Goal: Task Accomplishment & Management: Manage account settings

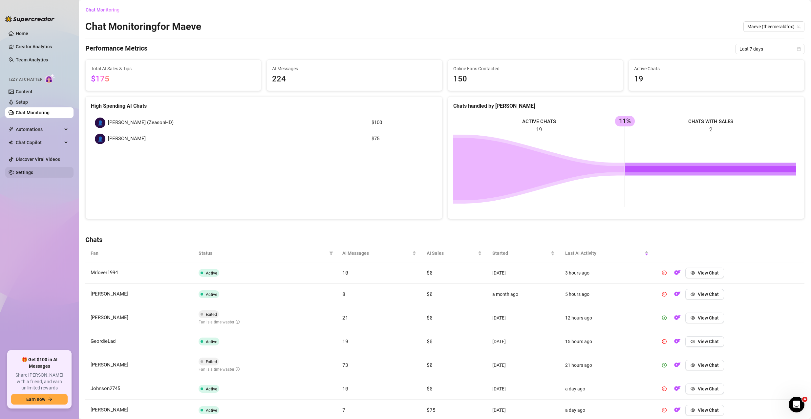
click at [30, 171] on link "Settings" at bounding box center [24, 172] width 17 height 5
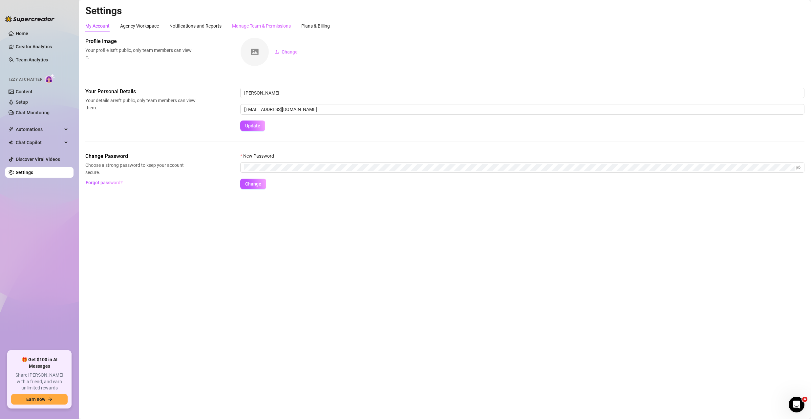
click at [269, 22] on div "Manage Team & Permissions" at bounding box center [261, 26] width 59 height 12
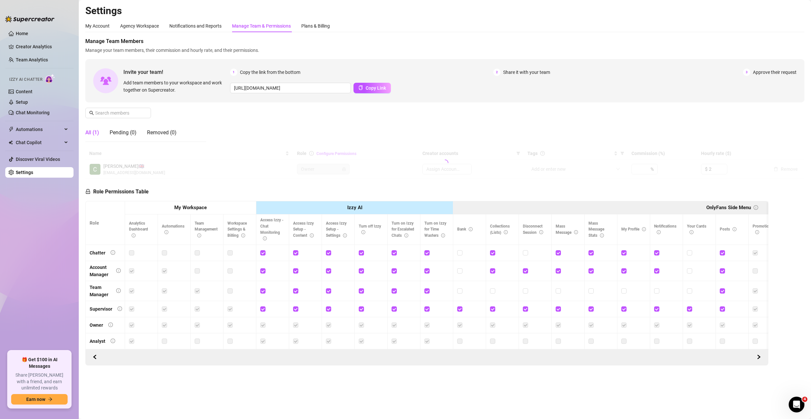
click at [269, 26] on div "Manage Team & Permissions" at bounding box center [261, 25] width 59 height 7
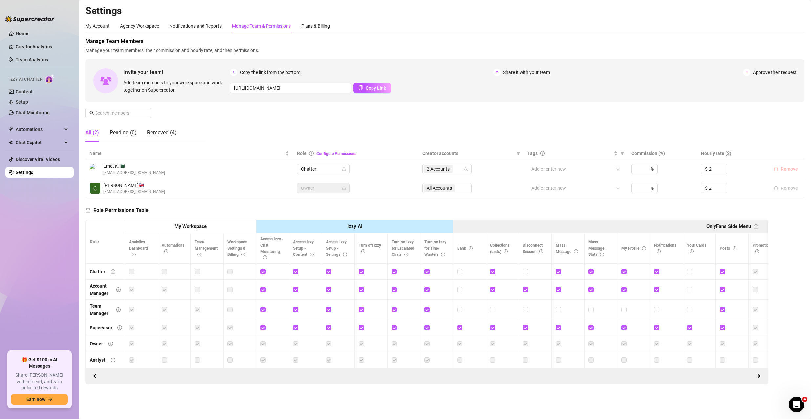
click at [790, 167] on span "Remove" at bounding box center [789, 168] width 17 height 5
click at [786, 168] on span "Remove" at bounding box center [789, 168] width 17 height 5
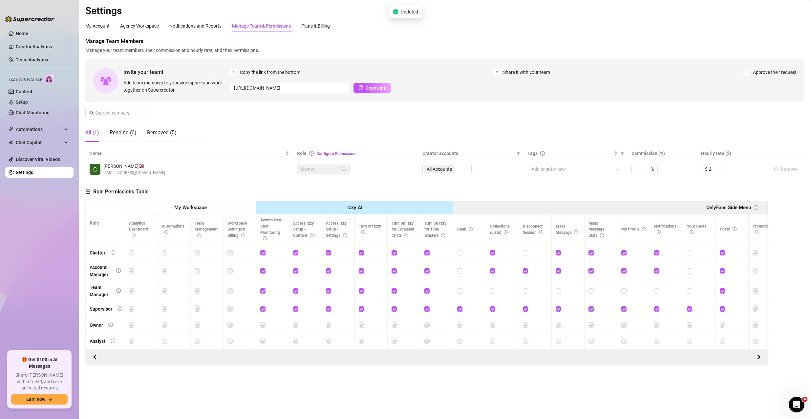
drag, startPoint x: 342, startPoint y: 181, endPoint x: 330, endPoint y: 195, distance: 18.0
click at [335, 189] on div "Role Permissions Table Role My Workspace Izzy AI OnlyFans Side Menu OnlyFans Ch…" at bounding box center [426, 272] width 683 height 187
drag, startPoint x: 335, startPoint y: 219, endPoint x: 342, endPoint y: 204, distance: 17.3
click at [335, 219] on th "Access Izzy Setup - Settings" at bounding box center [338, 229] width 33 height 30
click at [342, 204] on th "Izzy AI" at bounding box center [354, 207] width 197 height 13
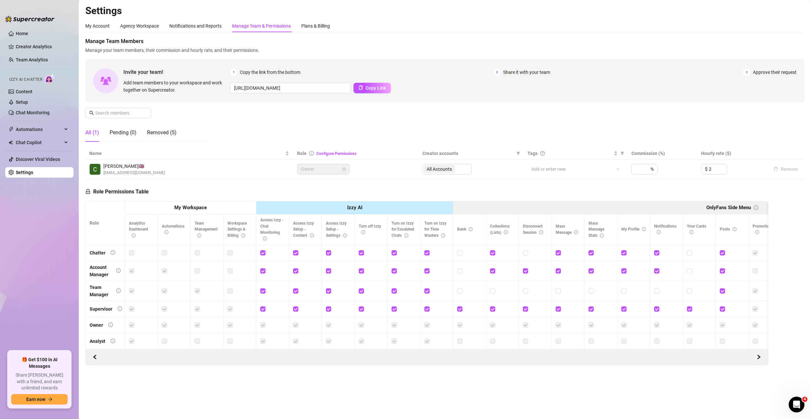
click at [233, 212] on th "My Workspace" at bounding box center [190, 207] width 131 height 13
click at [318, 26] on div "Plans & Billing" at bounding box center [315, 25] width 29 height 7
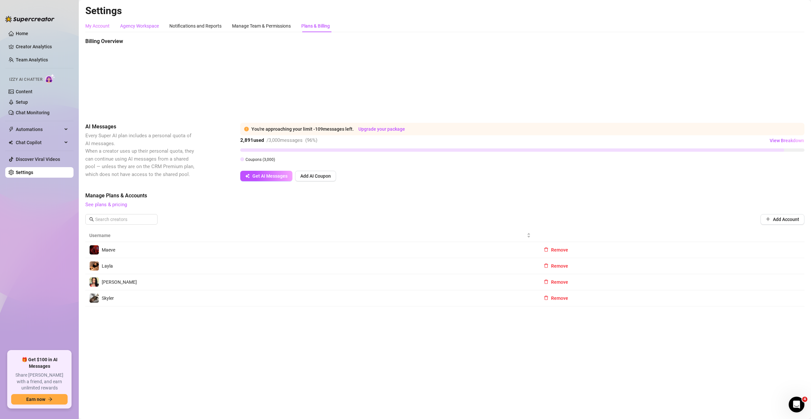
click at [125, 29] on div "Agency Workspace" at bounding box center [139, 25] width 39 height 7
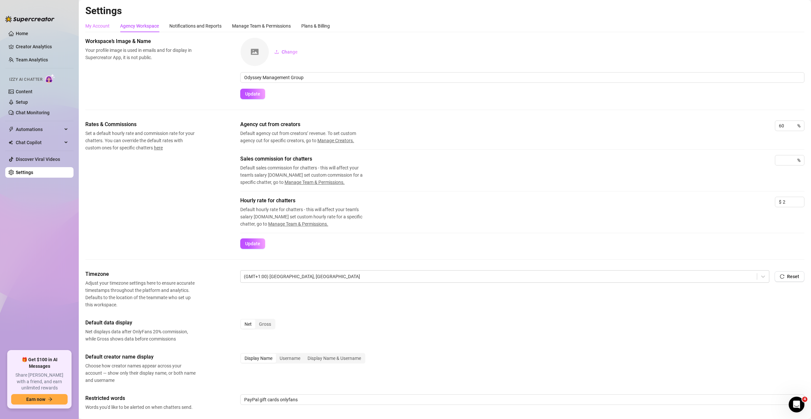
click at [103, 30] on div "My Account" at bounding box center [97, 26] width 24 height 12
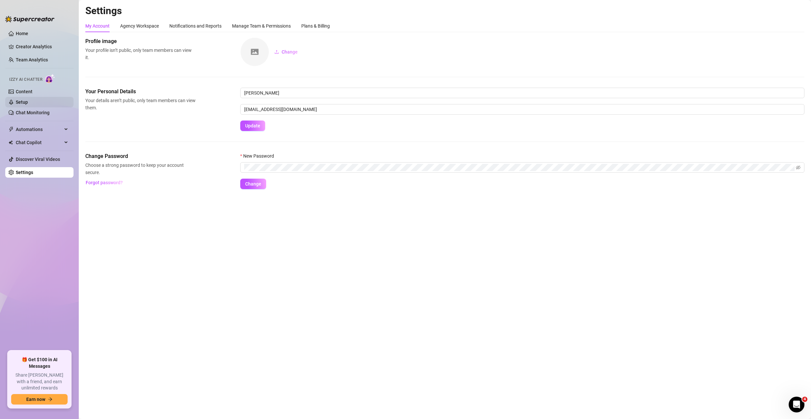
click at [20, 101] on link "Setup" at bounding box center [22, 101] width 12 height 5
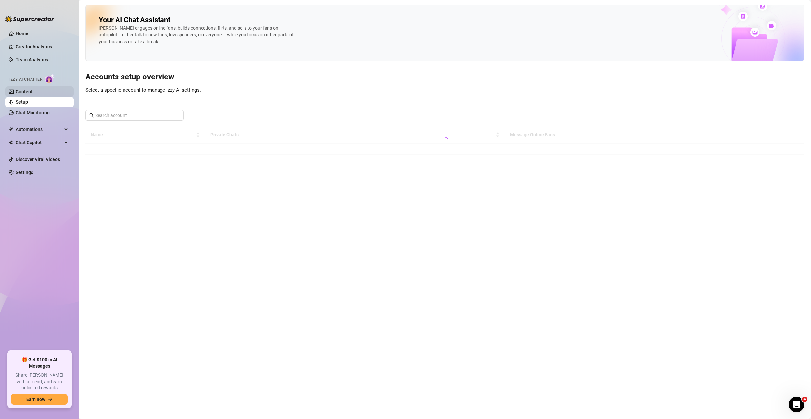
click at [30, 93] on link "Content" at bounding box center [24, 91] width 17 height 5
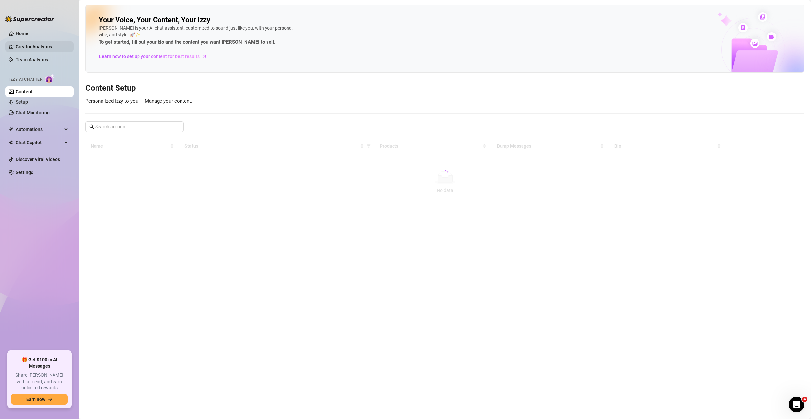
click at [40, 44] on link "Creator Analytics" at bounding box center [42, 46] width 53 height 11
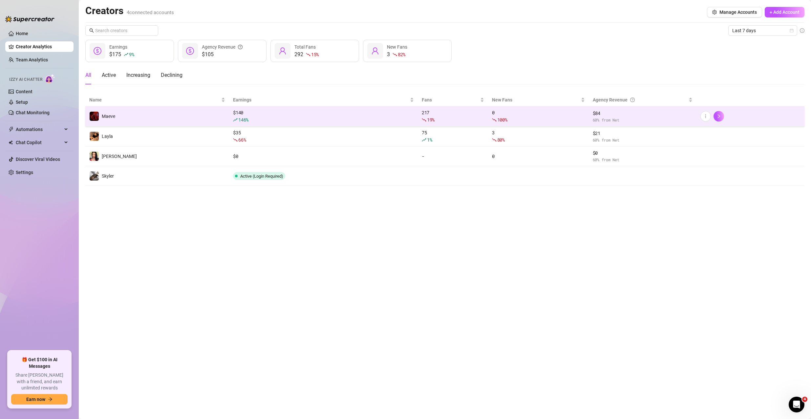
click at [156, 116] on td "Maeve" at bounding box center [157, 116] width 144 height 20
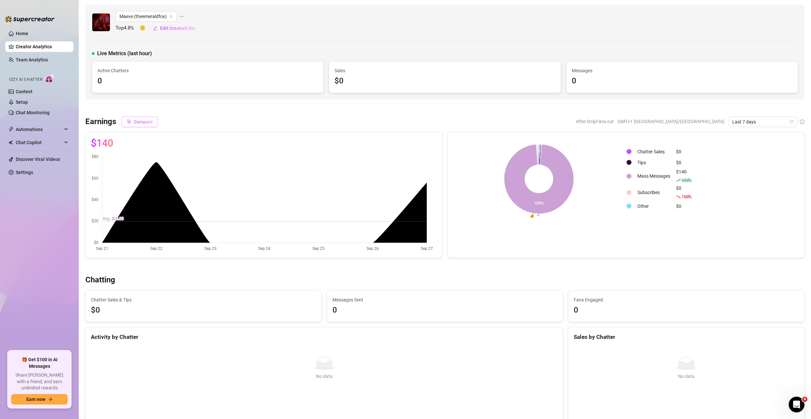
click at [144, 124] on span "Compare" at bounding box center [143, 121] width 19 height 5
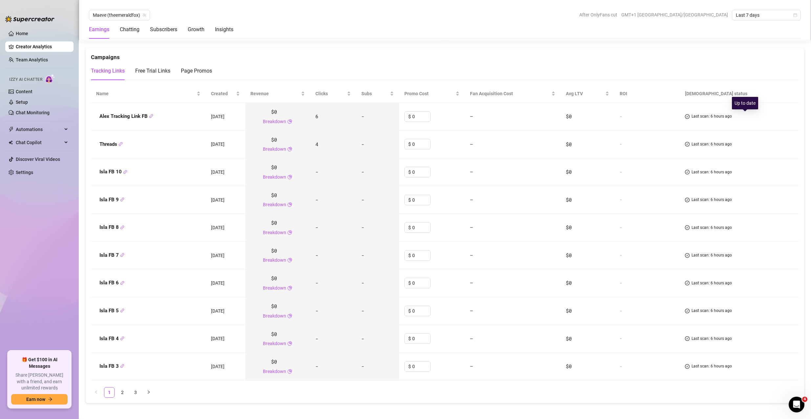
click at [690, 119] on icon "check-circle" at bounding box center [687, 116] width 5 height 5
click at [206, 28] on div "Earnings Chatting Subscribers Growth Insights" at bounding box center [161, 29] width 144 height 18
click at [201, 29] on div "Growth" at bounding box center [196, 30] width 17 height 8
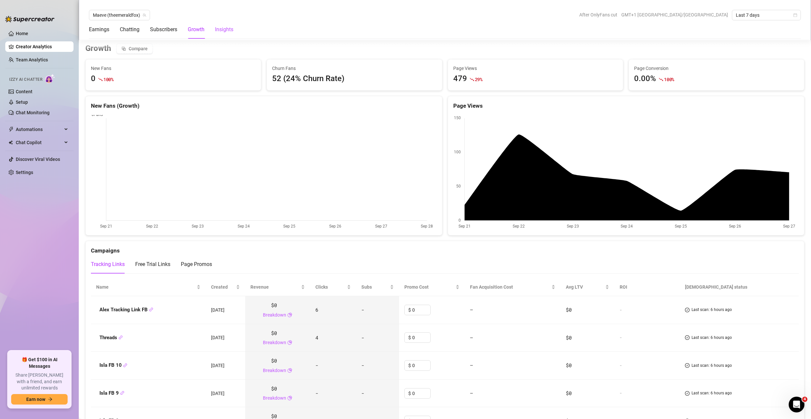
click at [227, 32] on div "Insights" at bounding box center [224, 30] width 18 height 8
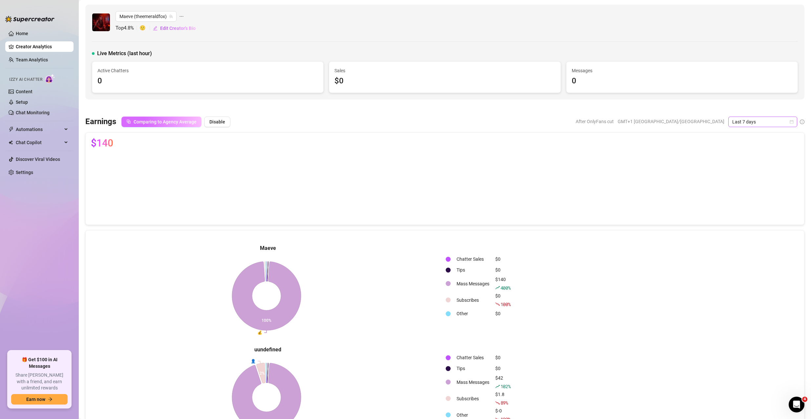
click at [758, 124] on span "Last 7 days" at bounding box center [763, 122] width 61 height 10
click at [740, 167] on div "Last 90 days" at bounding box center [757, 166] width 58 height 7
